Goal: Information Seeking & Learning: Find specific fact

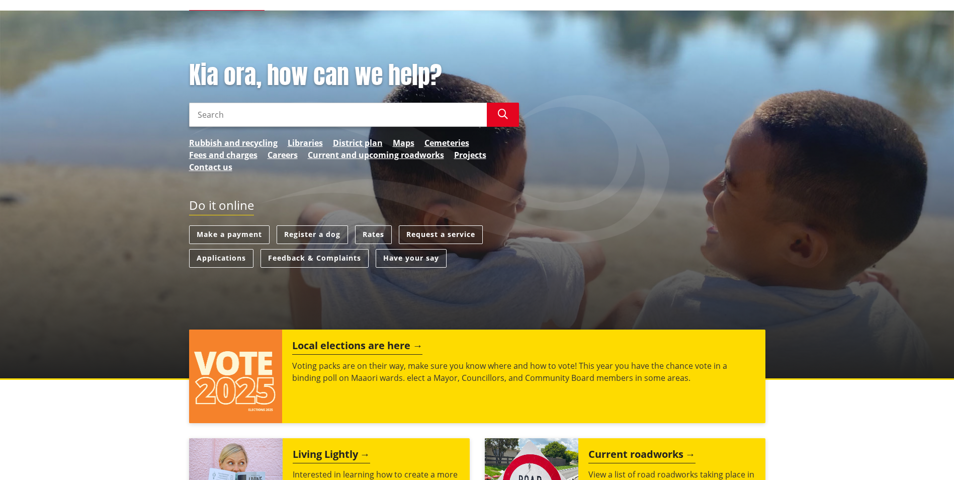
scroll to position [50, 0]
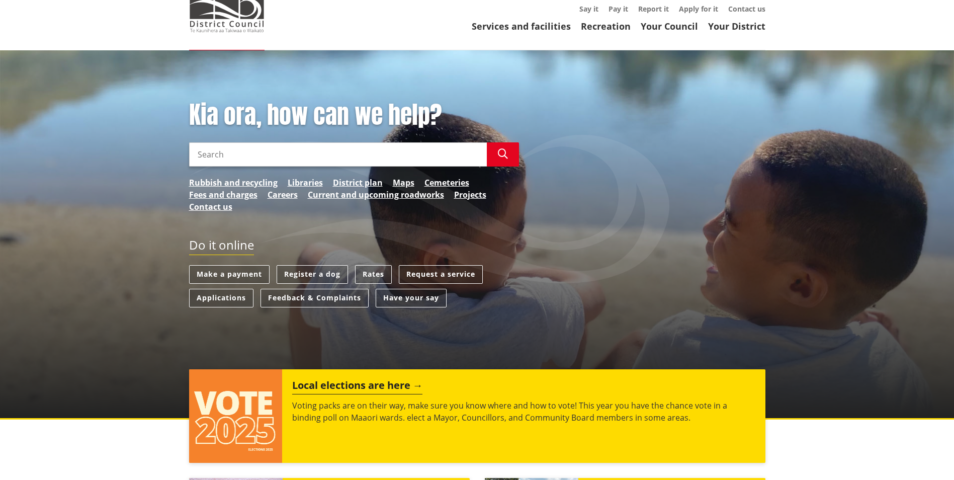
click at [258, 156] on input "Search" at bounding box center [338, 154] width 298 height 24
type input "secondary building"
click at [509, 155] on button "Search" at bounding box center [503, 154] width 32 height 24
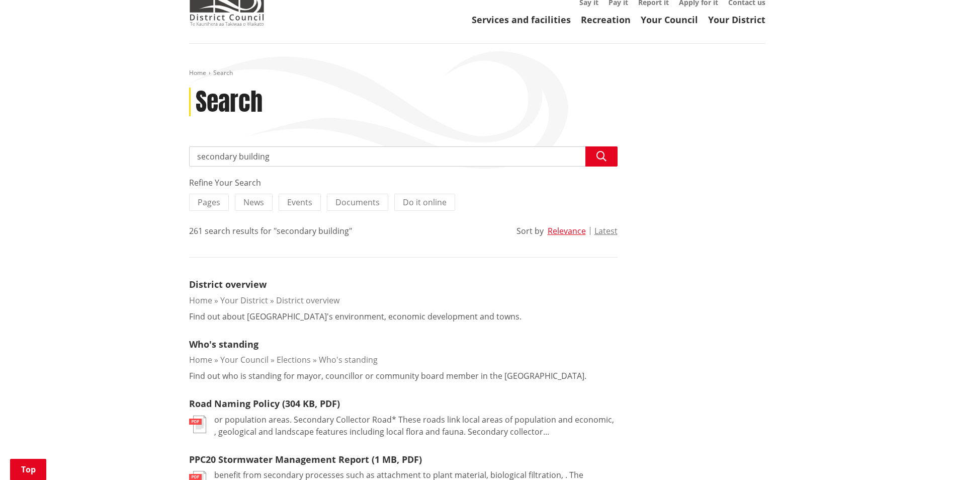
scroll to position [50, 0]
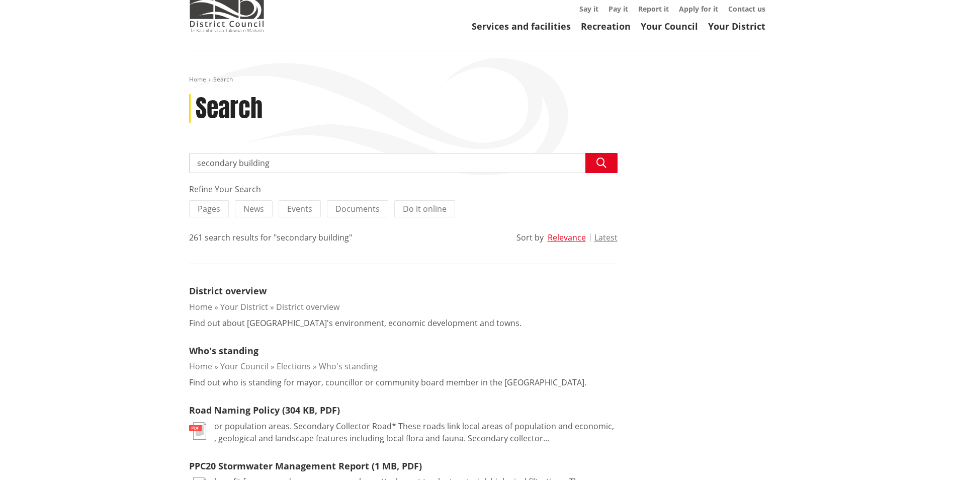
drag, startPoint x: 277, startPoint y: 161, endPoint x: 193, endPoint y: 163, distance: 83.5
click at [193, 163] on input "secondary building" at bounding box center [403, 163] width 428 height 20
type input "[GEOGRAPHIC_DATA]"
click at [593, 161] on button "Search" at bounding box center [601, 163] width 32 height 20
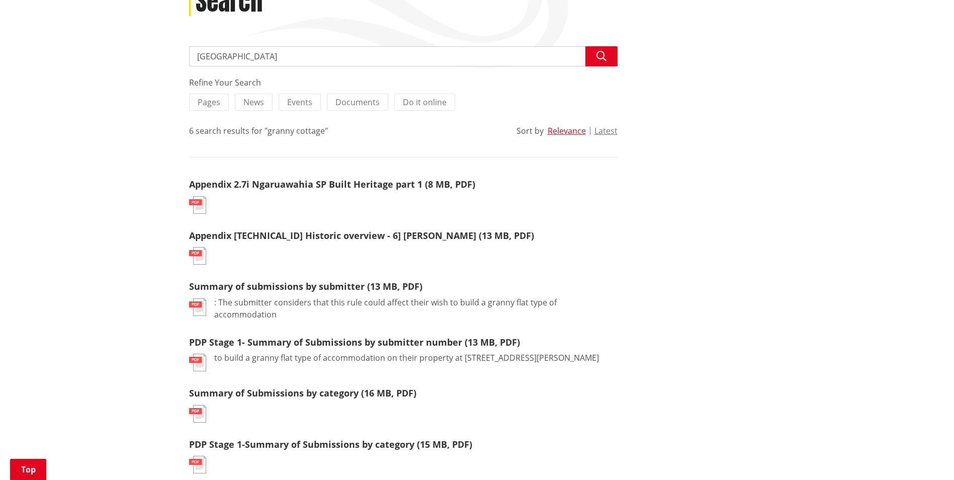
scroll to position [151, 0]
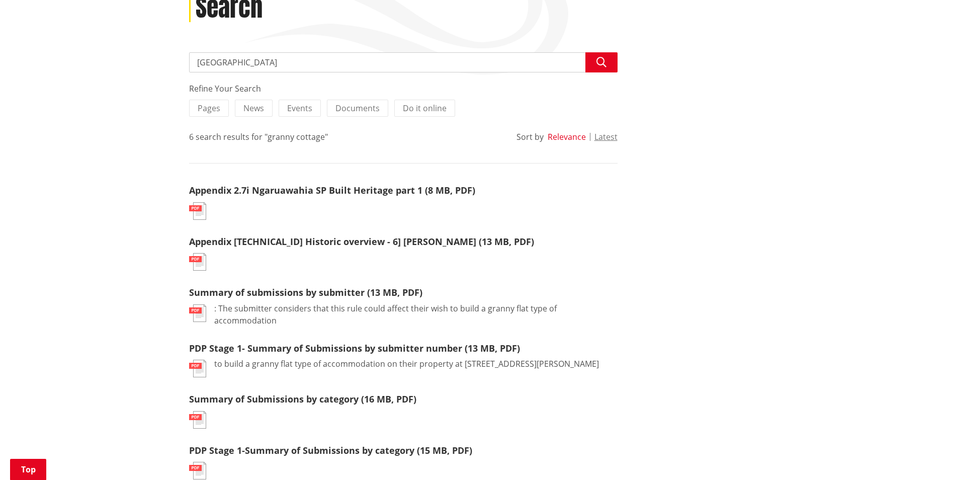
click at [555, 137] on button "Relevance" at bounding box center [567, 136] width 38 height 9
click at [373, 191] on link "Appendix 2.7i Ngaruawahia SP Built Heritage part 1 (8 MB, PDF)" at bounding box center [332, 190] width 286 height 12
